Goal: Navigation & Orientation: Find specific page/section

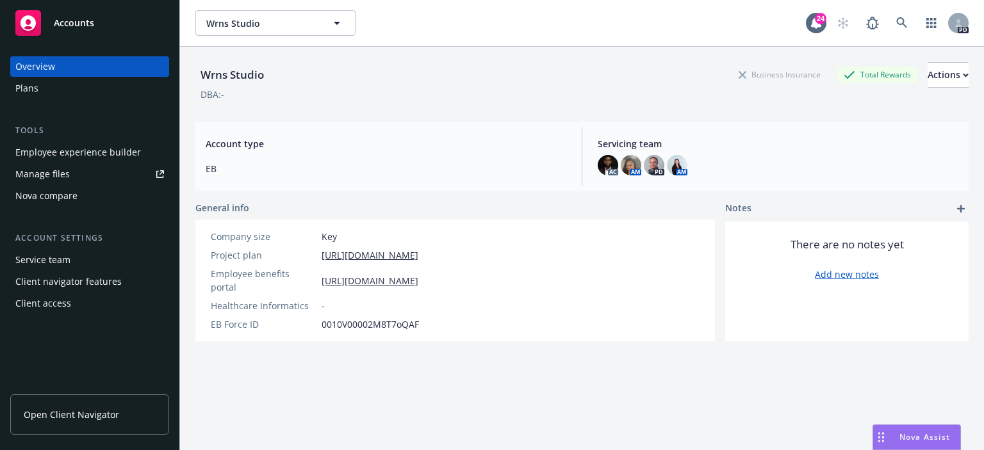
click at [55, 66] on div "Overview" at bounding box center [89, 66] width 149 height 20
